Goal: Information Seeking & Learning: Find specific page/section

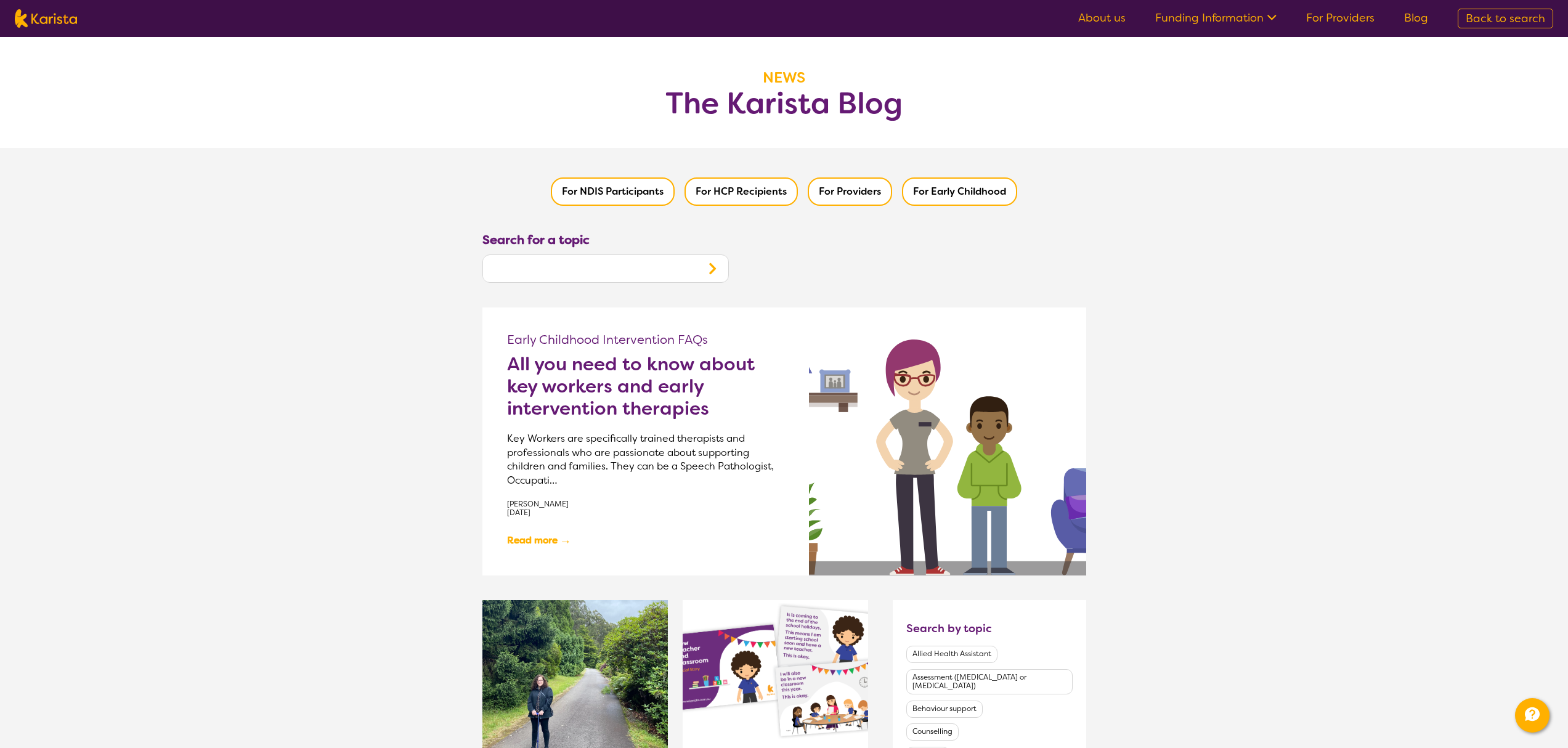
click at [68, 22] on img at bounding box center [46, 18] width 62 height 19
select select "Counselling"
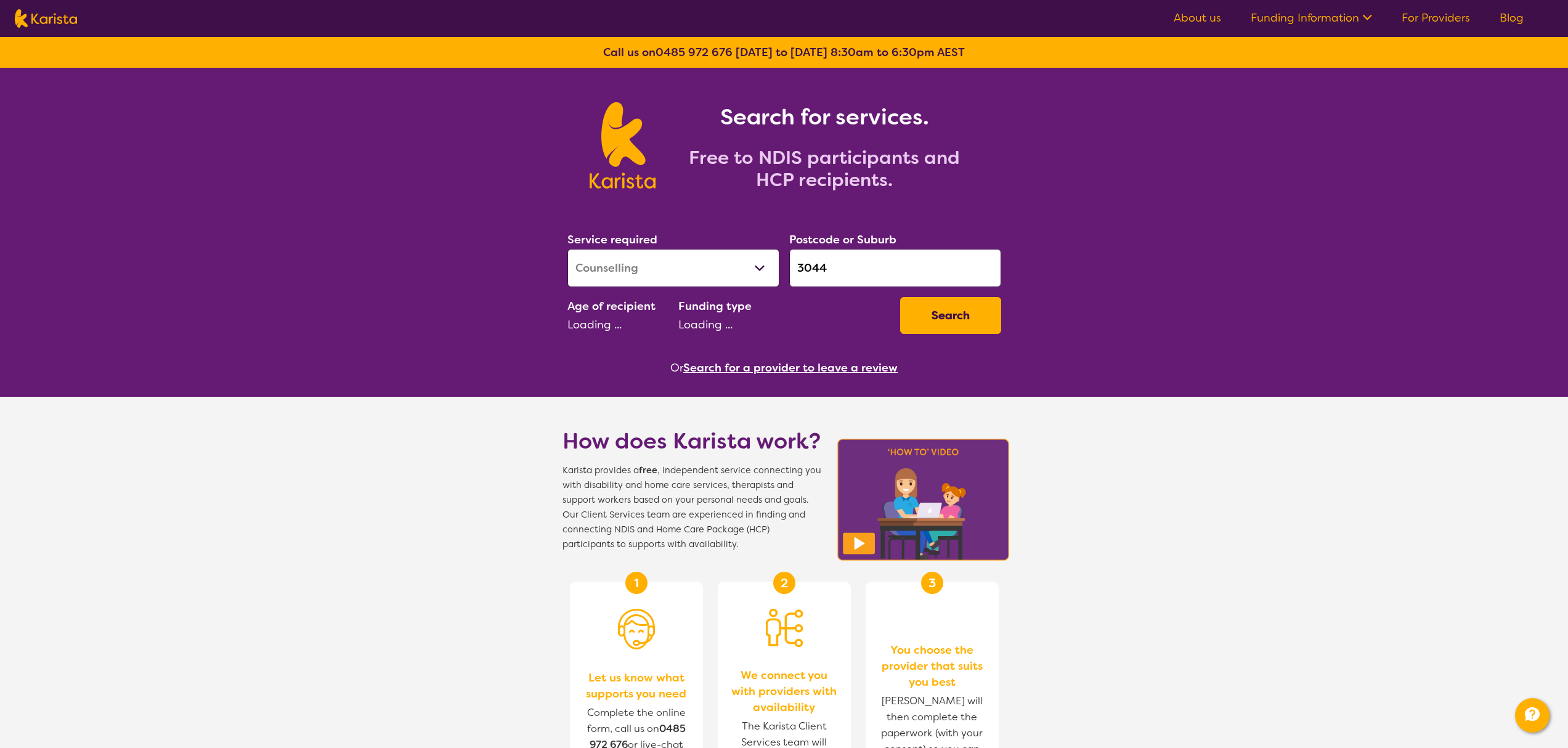
select select "CH"
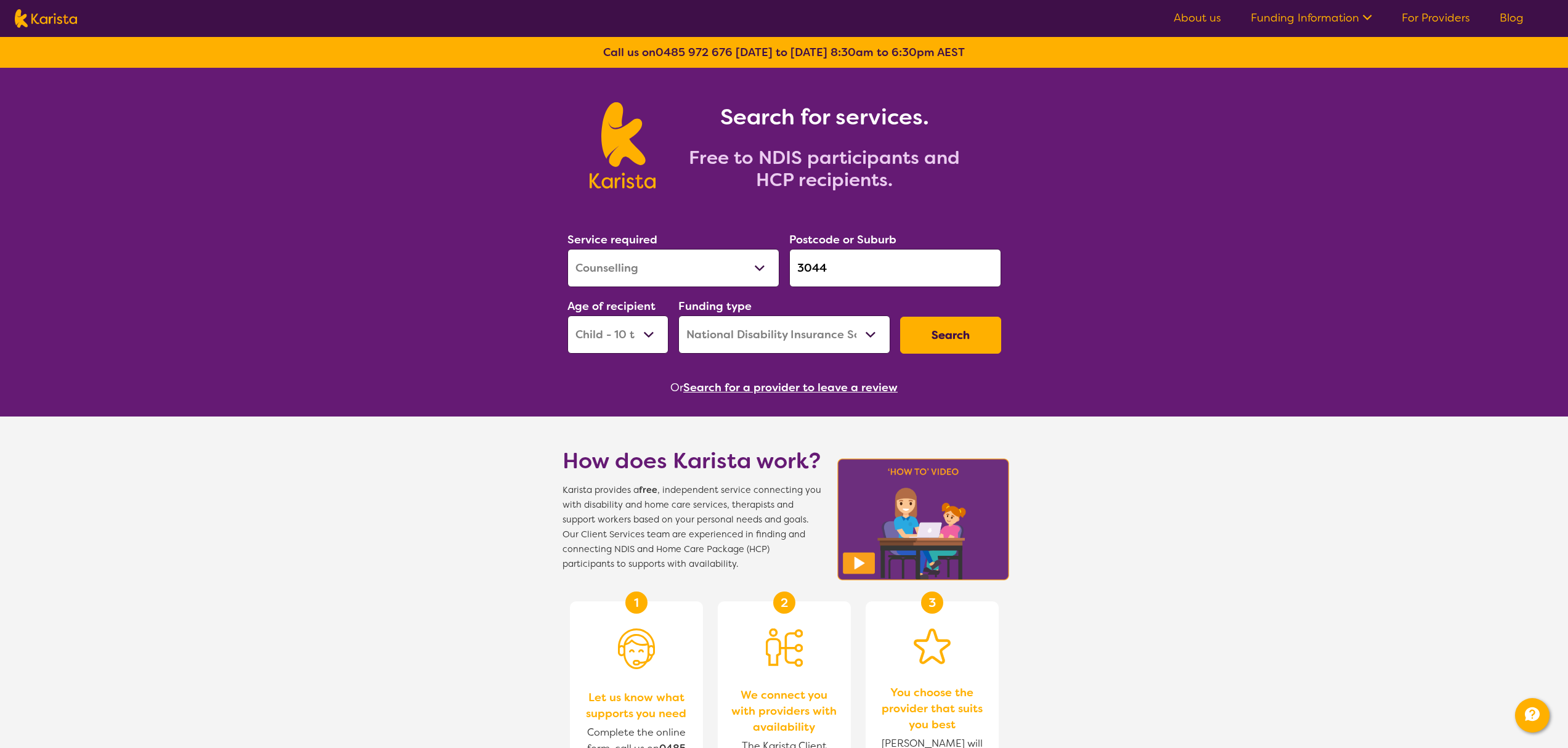
click at [740, 350] on select "Home Care Package (HCP) National Disability Insurance Scheme (NDIS) I don't know" at bounding box center [784, 334] width 212 height 38
select select "i-don-t-know"
click at [678, 315] on select "Home Care Package (HCP) National Disability Insurance Scheme (NDIS) I don't know" at bounding box center [784, 334] width 212 height 38
click at [939, 347] on button "Search" at bounding box center [950, 335] width 101 height 37
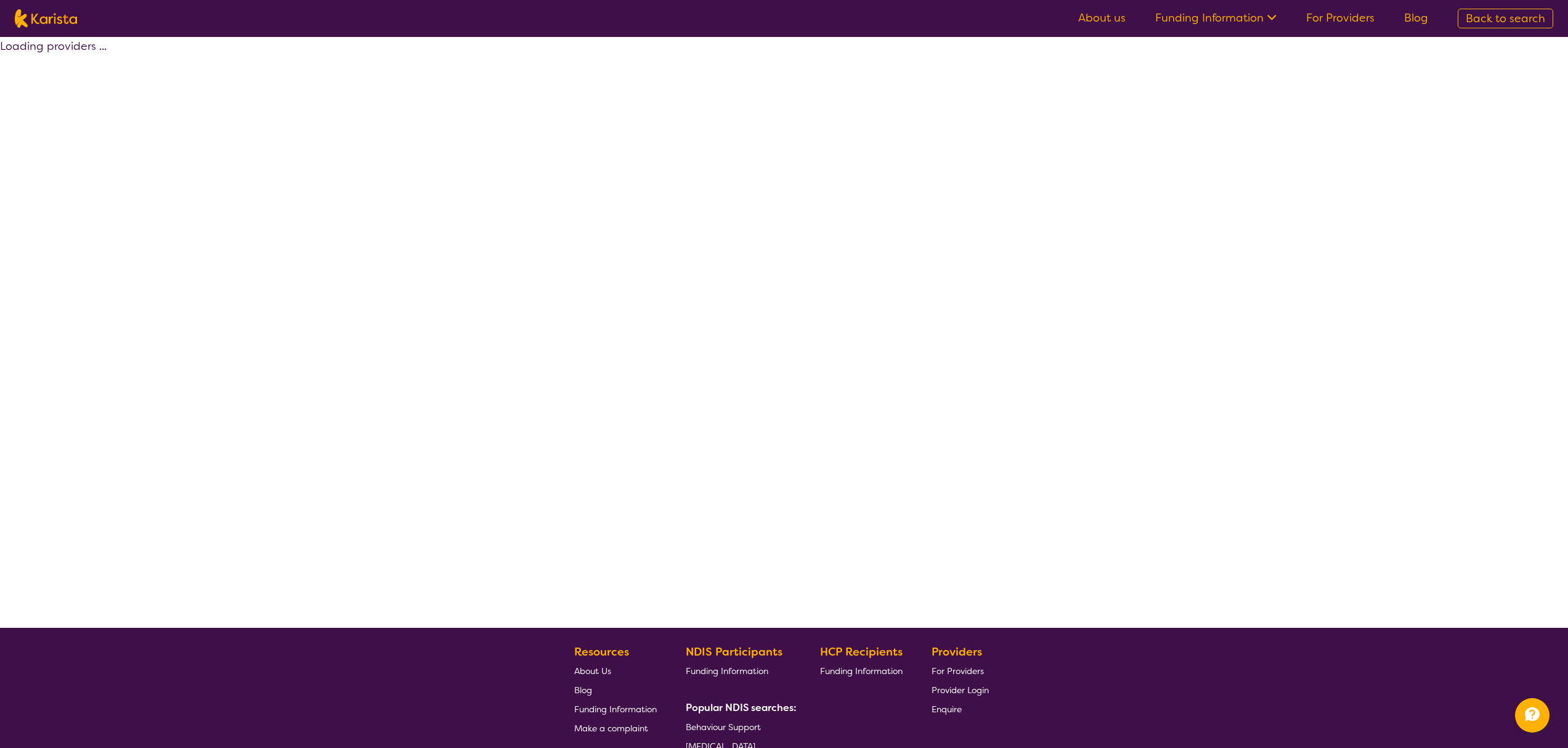
select select "Counselling"
select select "CH"
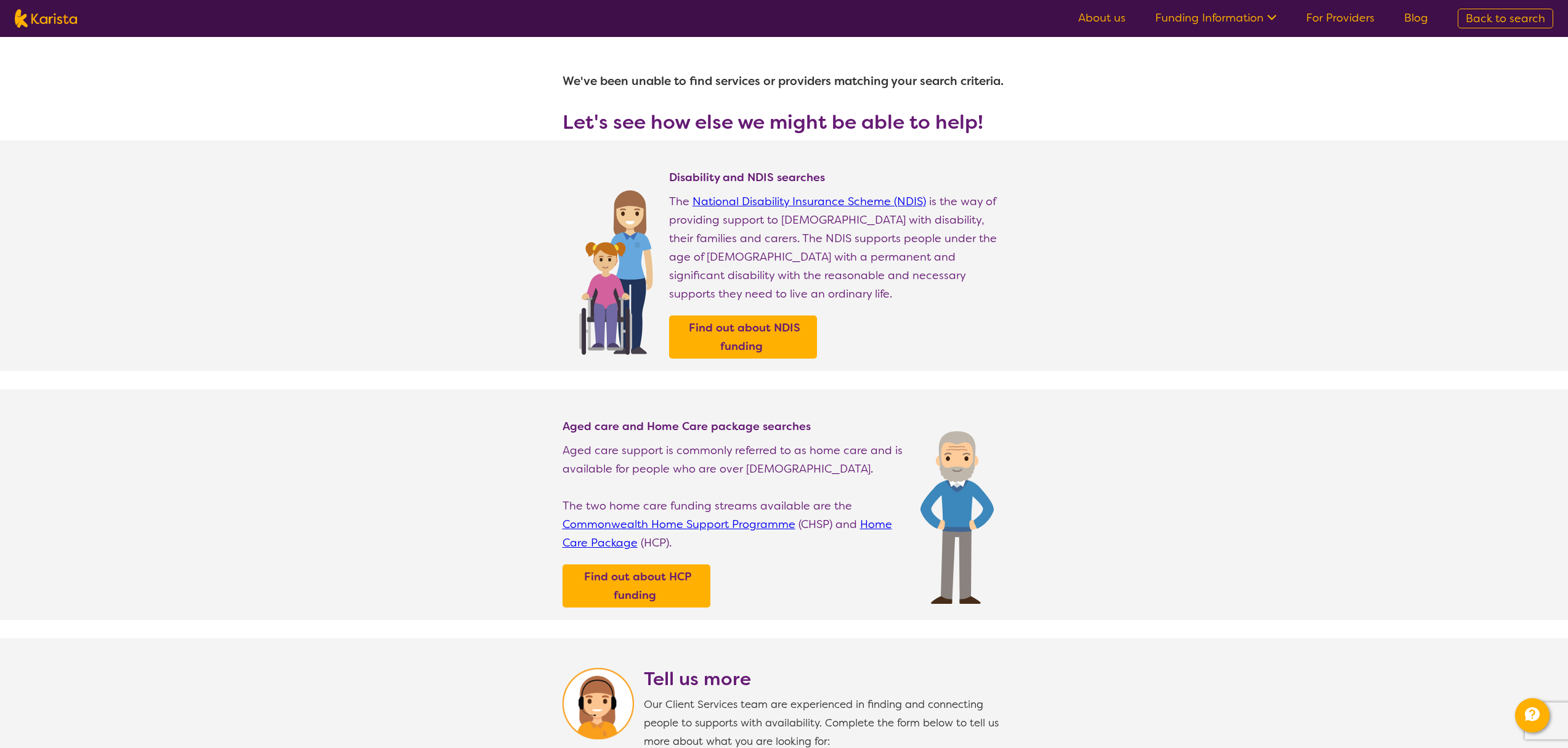
click at [478, 196] on section "Disability and NDIS searches The National Disability Insurance Scheme (NDIS) is…" at bounding box center [784, 256] width 1568 height 230
